Goal: Find specific page/section: Find specific page/section

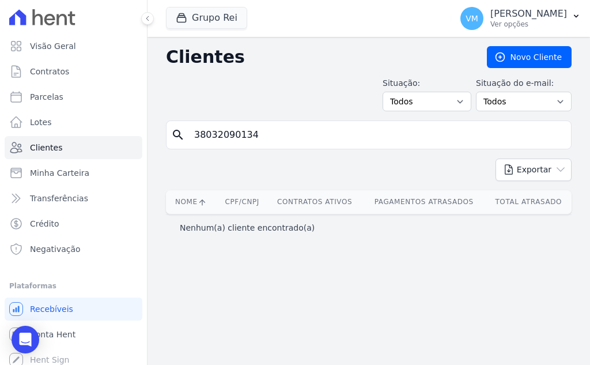
click at [313, 137] on input "38032090134" at bounding box center [376, 134] width 379 height 23
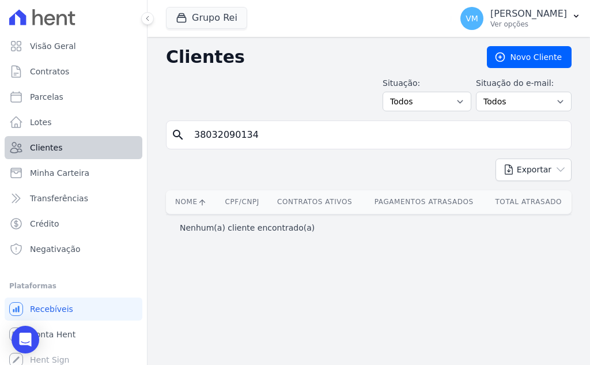
drag, startPoint x: 313, startPoint y: 137, endPoint x: 97, endPoint y: 138, distance: 215.6
click at [97, 138] on div "Visão Geral Contratos [GEOGRAPHIC_DATA] Lotes Clientes Minha Carteira Transferê…" at bounding box center [295, 182] width 590 height 365
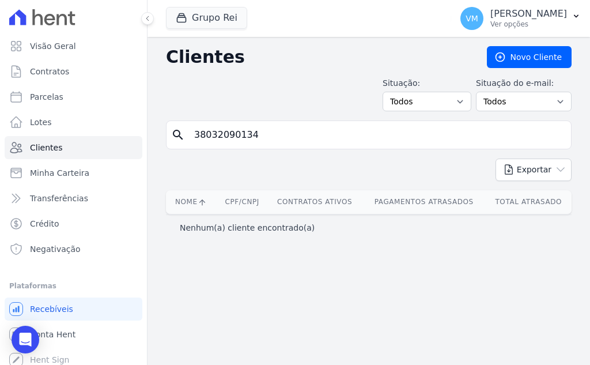
paste input "84151714120"
type input "84151714120"
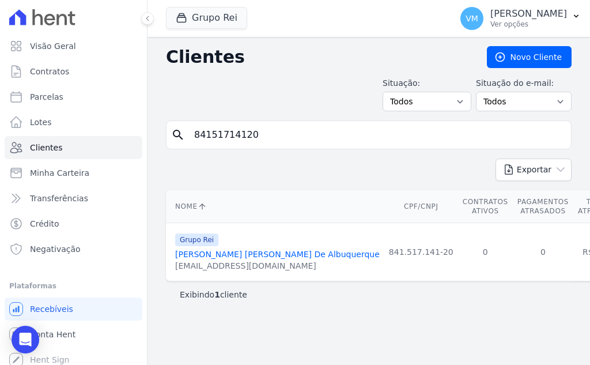
click at [244, 255] on link "[PERSON_NAME] [PERSON_NAME] De Albuquerque" at bounding box center [277, 254] width 205 height 9
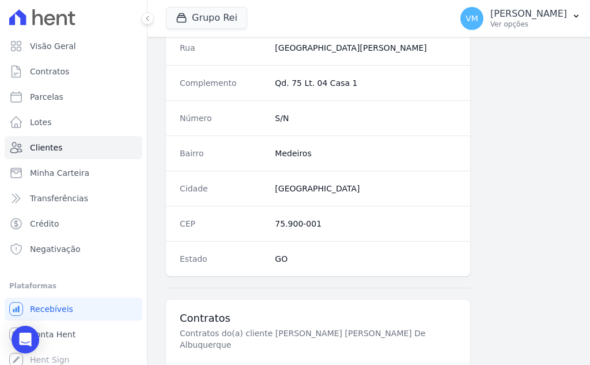
scroll to position [741, 0]
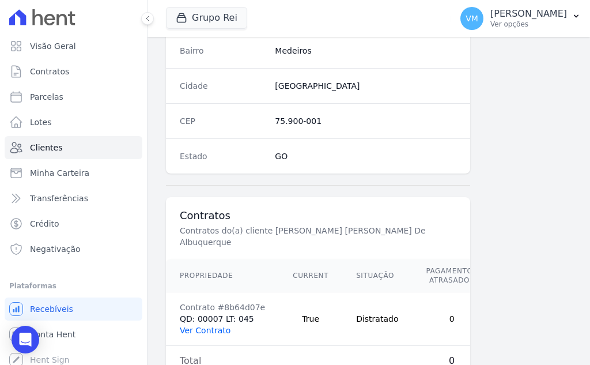
click at [207, 326] on link "Ver Contrato" at bounding box center [205, 330] width 51 height 9
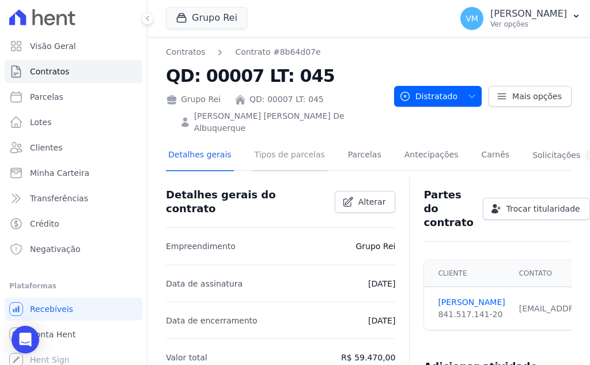
drag, startPoint x: 269, startPoint y: 142, endPoint x: 277, endPoint y: 157, distance: 16.8
click at [269, 142] on link "Tipos de parcelas" at bounding box center [289, 156] width 75 height 31
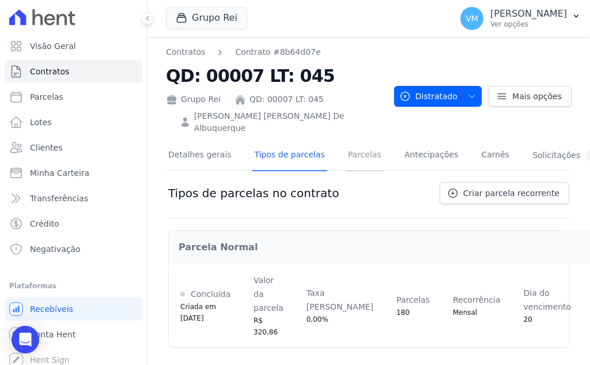
click at [348, 149] on link "Parcelas" at bounding box center [365, 156] width 38 height 31
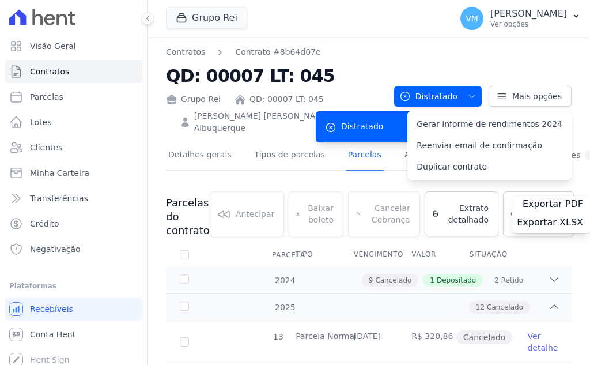
click at [351, 144] on link "Parcelas" at bounding box center [365, 156] width 38 height 31
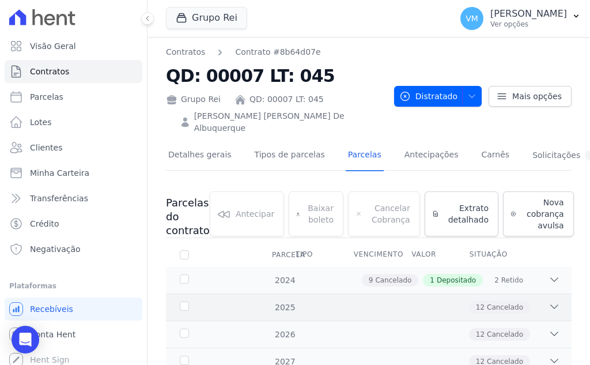
click at [377, 301] on div "12 Cancelado" at bounding box center [389, 307] width 344 height 13
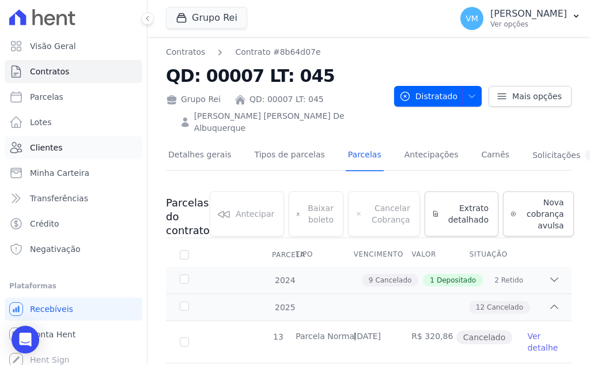
drag, startPoint x: 61, startPoint y: 146, endPoint x: 70, endPoint y: 148, distance: 9.5
click at [62, 146] on link "Clientes" at bounding box center [74, 147] width 138 height 23
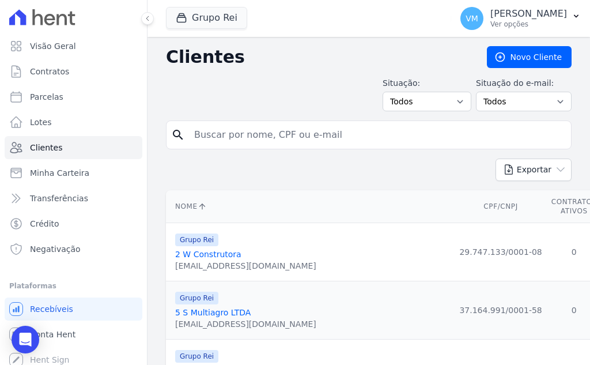
click at [295, 136] on input "search" at bounding box center [376, 134] width 379 height 23
paste input "03705806300"
type input "03705806300"
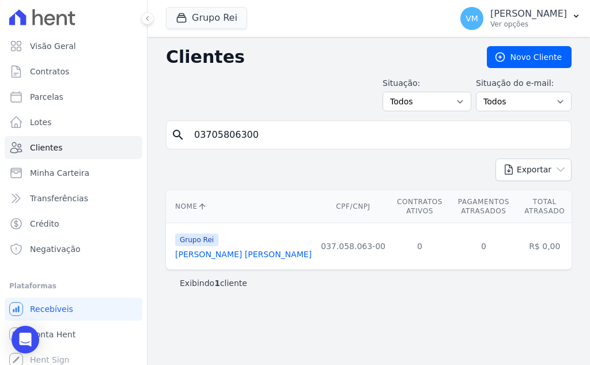
click at [228, 255] on link "[PERSON_NAME] [PERSON_NAME]" at bounding box center [243, 254] width 137 height 9
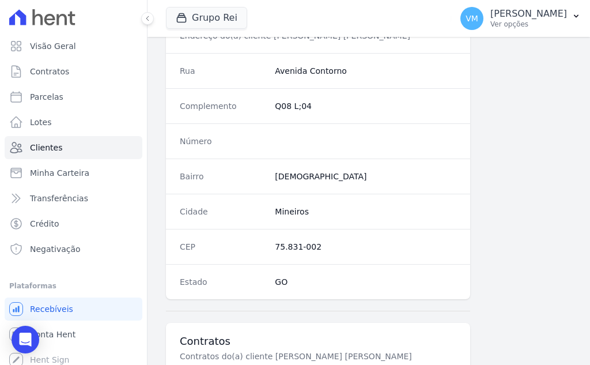
scroll to position [568, 0]
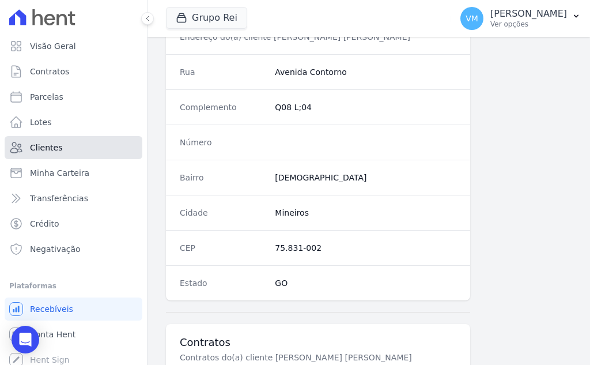
click at [52, 150] on span "Clientes" at bounding box center [46, 148] width 32 height 12
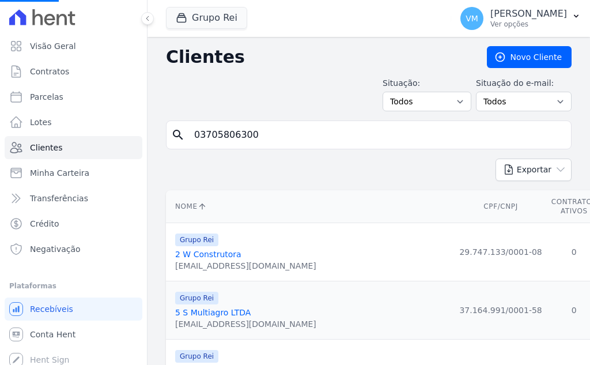
click at [270, 137] on input "03705806300" at bounding box center [376, 134] width 379 height 23
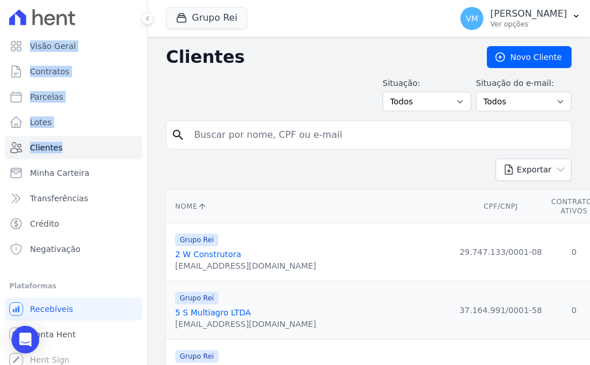
drag, startPoint x: 278, startPoint y: 136, endPoint x: 223, endPoint y: 136, distance: 55.9
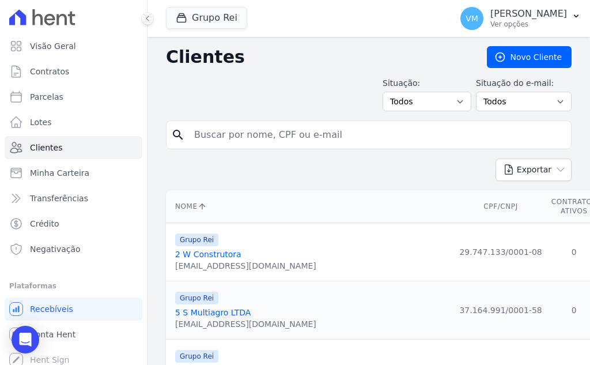
click at [307, 135] on input "search" at bounding box center [376, 134] width 379 height 23
paste input "04809358000110"
type input "04809358000110"
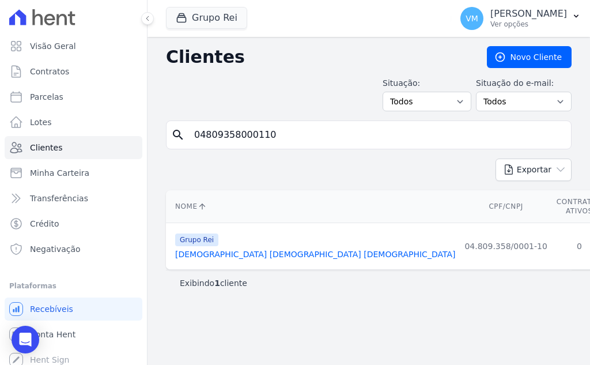
click at [262, 254] on link "[DEMOGRAPHIC_DATA] [DEMOGRAPHIC_DATA] [DEMOGRAPHIC_DATA]" at bounding box center [315, 254] width 280 height 9
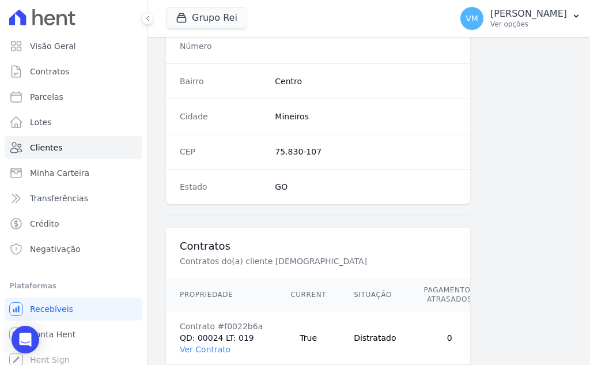
scroll to position [741, 0]
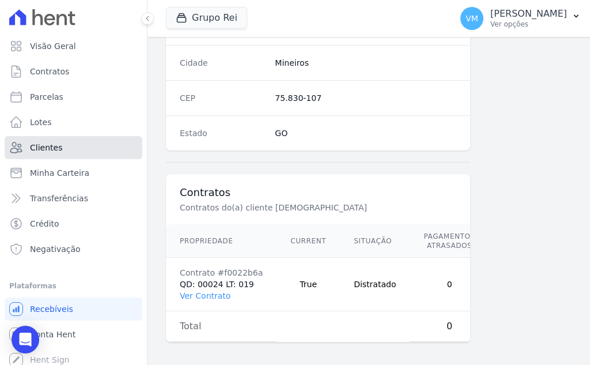
click at [49, 144] on span "Clientes" at bounding box center [46, 148] width 32 height 12
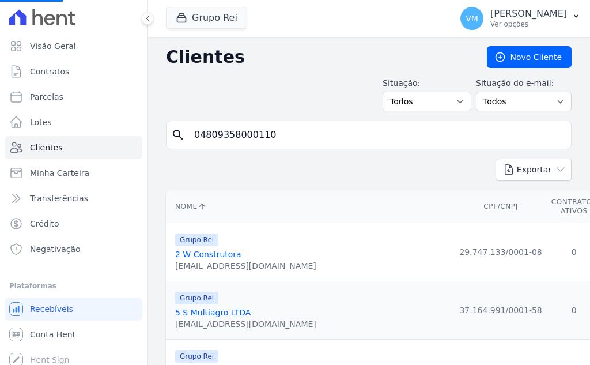
click at [293, 134] on input "04809358000110" at bounding box center [376, 134] width 379 height 23
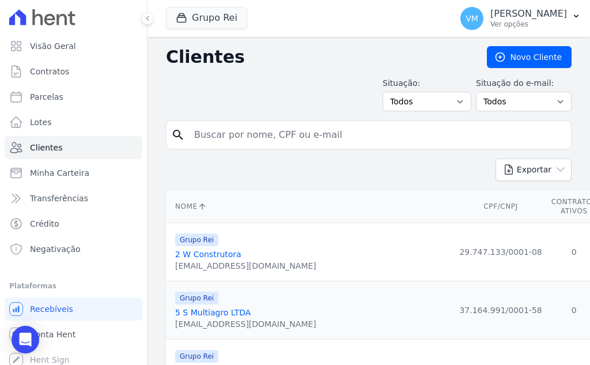
drag, startPoint x: 303, startPoint y: 132, endPoint x: 294, endPoint y: 131, distance: 9.2
click at [300, 132] on input "search" at bounding box center [376, 134] width 379 height 23
drag, startPoint x: 276, startPoint y: 129, endPoint x: 268, endPoint y: 129, distance: 8.1
click at [276, 129] on input "search" at bounding box center [376, 134] width 379 height 23
paste input "83540946187"
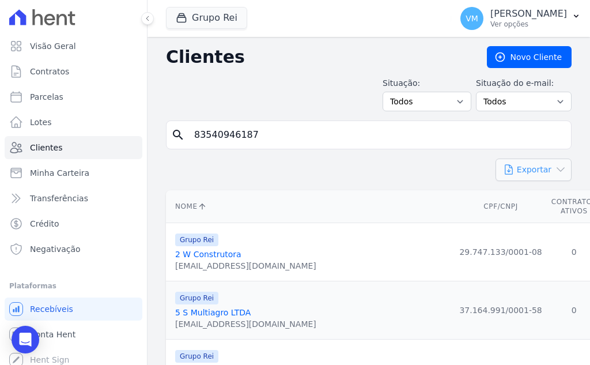
type input "83540946187"
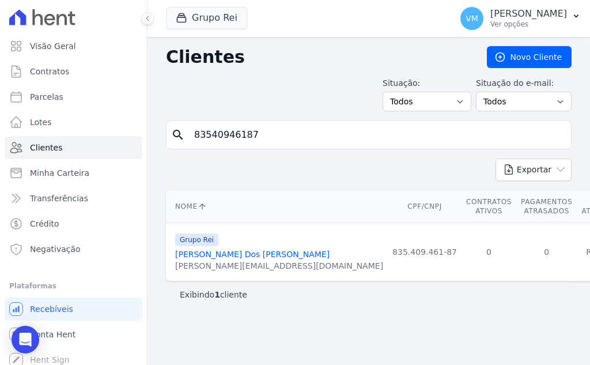
click at [227, 255] on link "[PERSON_NAME] Dos [PERSON_NAME]" at bounding box center [252, 254] width 154 height 9
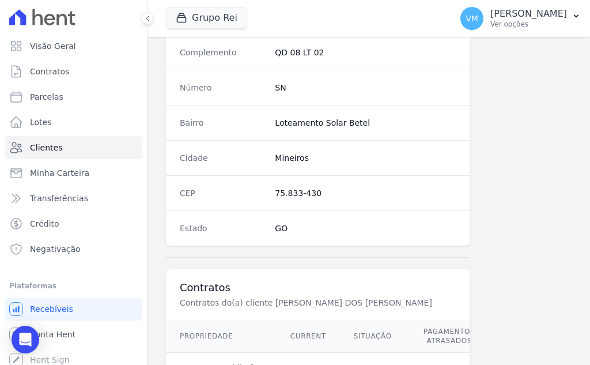
scroll to position [741, 0]
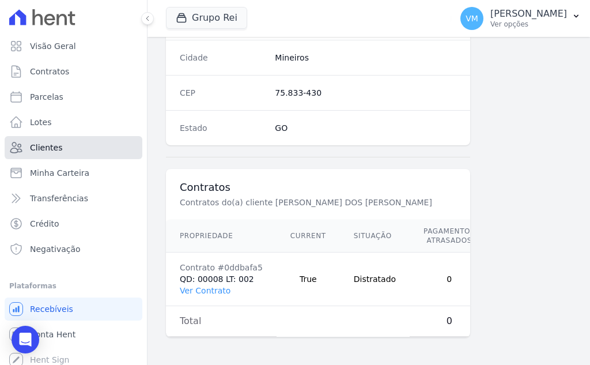
click at [52, 145] on span "Clientes" at bounding box center [46, 148] width 32 height 12
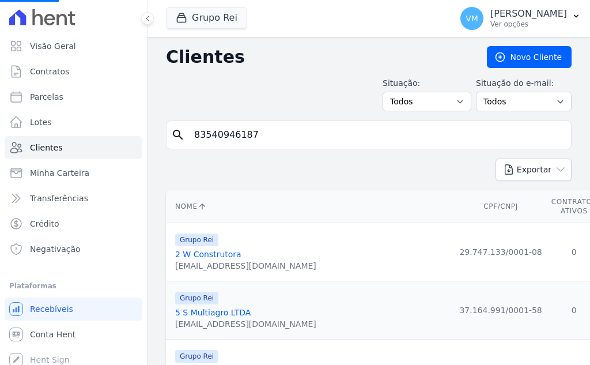
click at [282, 125] on input "83540946187" at bounding box center [376, 134] width 379 height 23
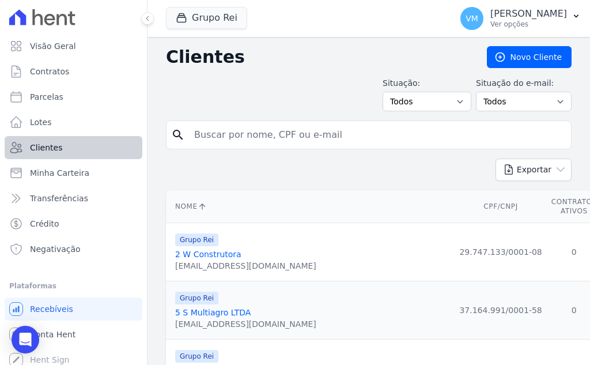
click at [105, 135] on div "Visão Geral Contratos [GEOGRAPHIC_DATA] Lotes Clientes Minha Carteira Transferê…" at bounding box center [295, 182] width 590 height 365
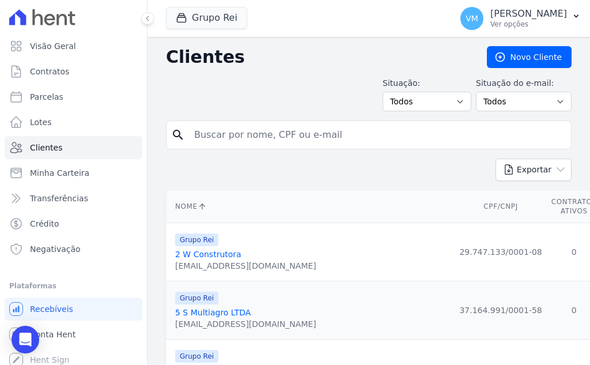
click at [241, 135] on input "search" at bounding box center [376, 134] width 379 height 23
type input "05248056101"
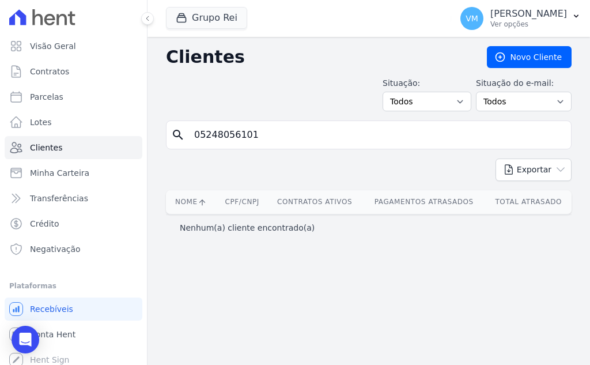
click at [299, 131] on input "05248056101" at bounding box center [376, 134] width 379 height 23
drag, startPoint x: 299, startPoint y: 130, endPoint x: 184, endPoint y: 130, distance: 114.1
click at [184, 130] on div "search 05248056101" at bounding box center [369, 134] width 406 height 29
click at [281, 135] on input "05248056101" at bounding box center [376, 134] width 379 height 23
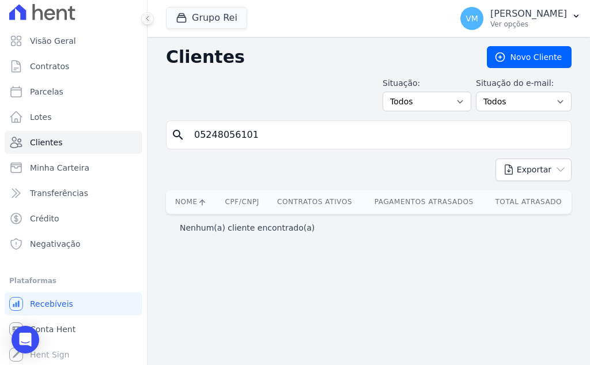
scroll to position [6, 0]
click at [553, 21] on p "Ver opções" at bounding box center [529, 24] width 77 height 9
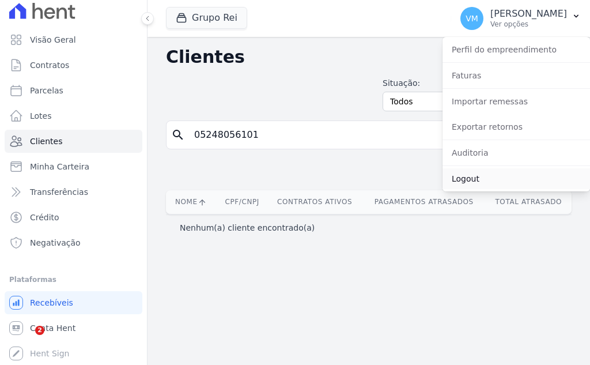
drag, startPoint x: 476, startPoint y: 178, endPoint x: 439, endPoint y: 167, distance: 38.3
click at [476, 178] on link "Logout" at bounding box center [517, 178] width 148 height 21
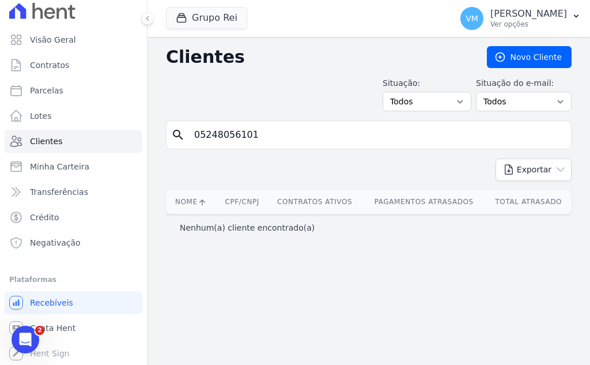
scroll to position [0, 0]
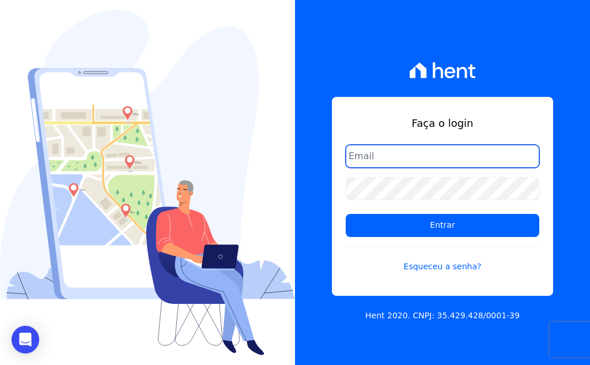
type input "[EMAIL_ADDRESS][DOMAIN_NAME]"
